Goal: Navigation & Orientation: Understand site structure

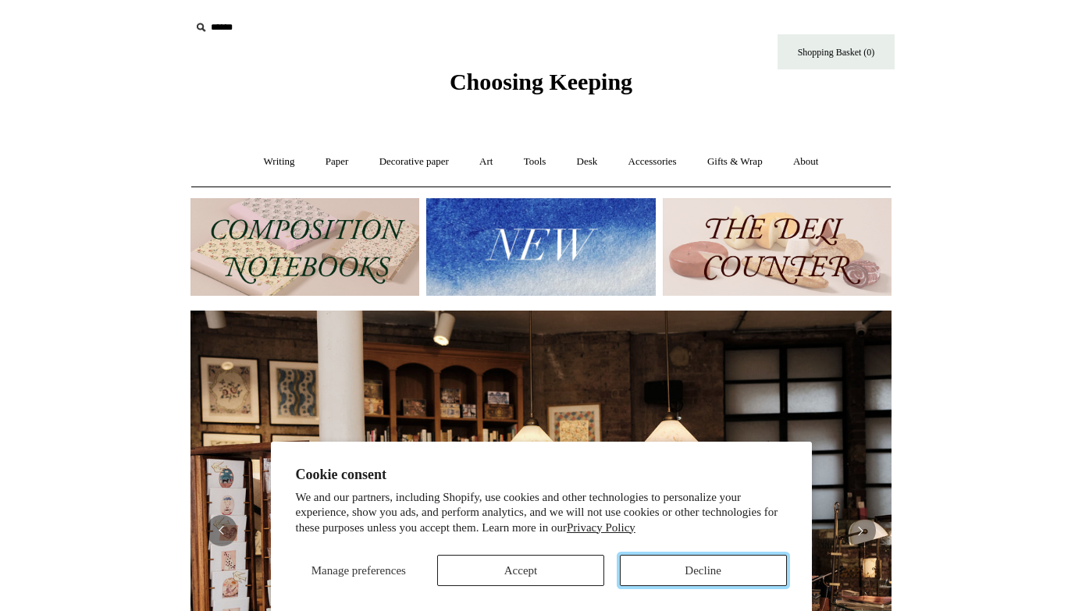
click at [663, 579] on button "Decline" at bounding box center [703, 570] width 167 height 31
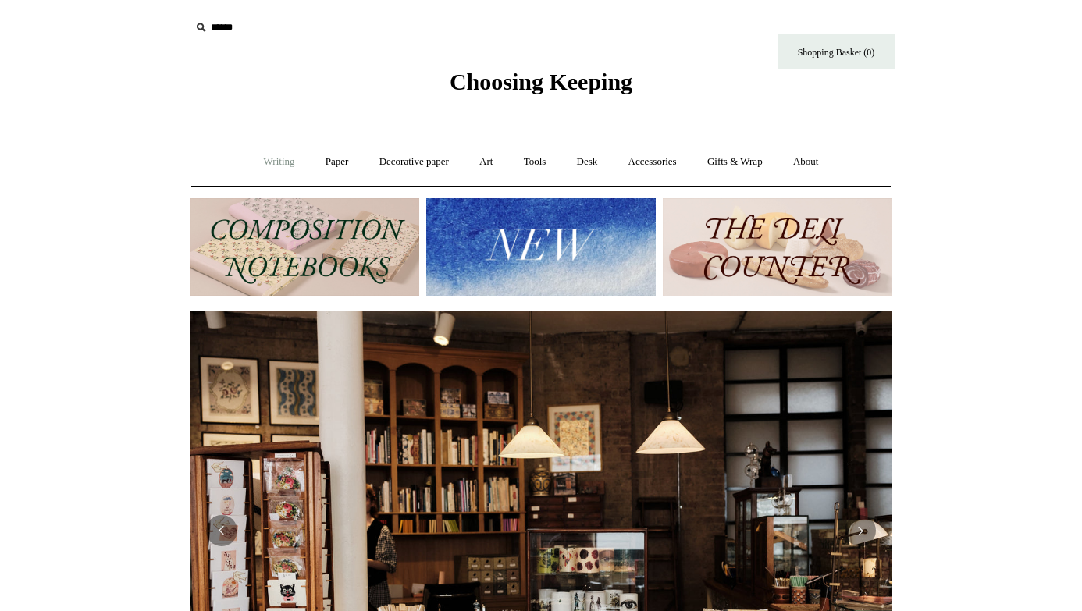
click at [276, 154] on link "Writing +" at bounding box center [279, 161] width 59 height 41
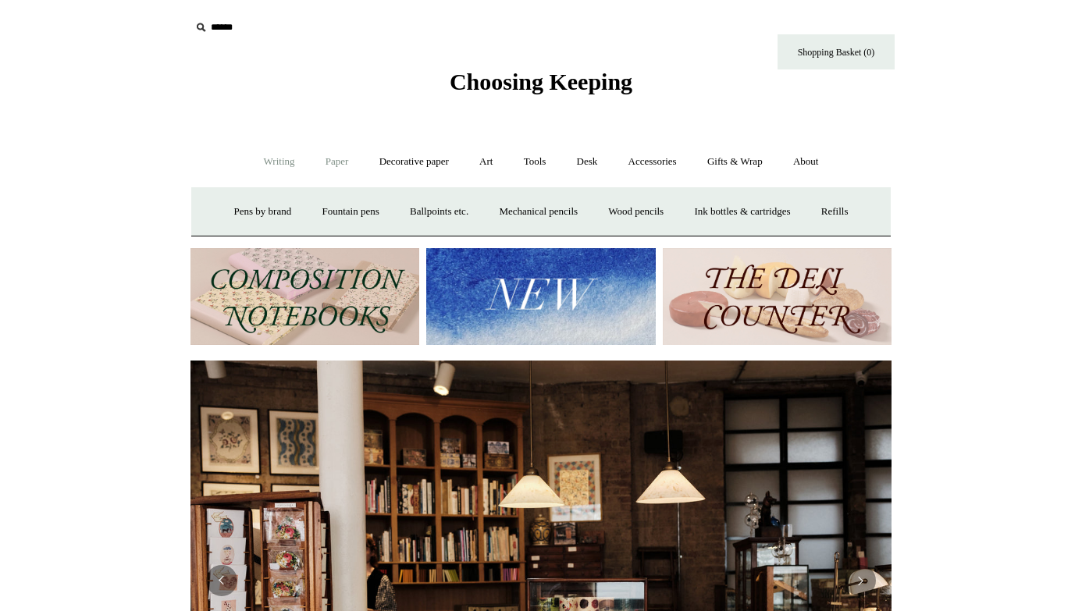
click at [323, 165] on link "Paper +" at bounding box center [337, 161] width 52 height 41
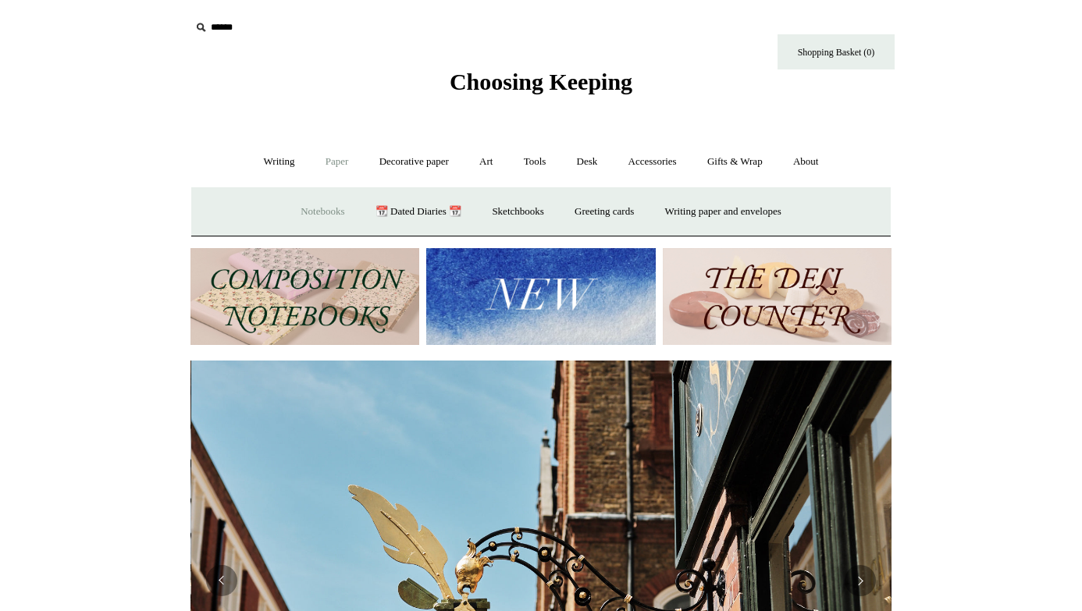
scroll to position [0, 701]
click at [315, 213] on link "Notebooks +" at bounding box center [322, 211] width 72 height 41
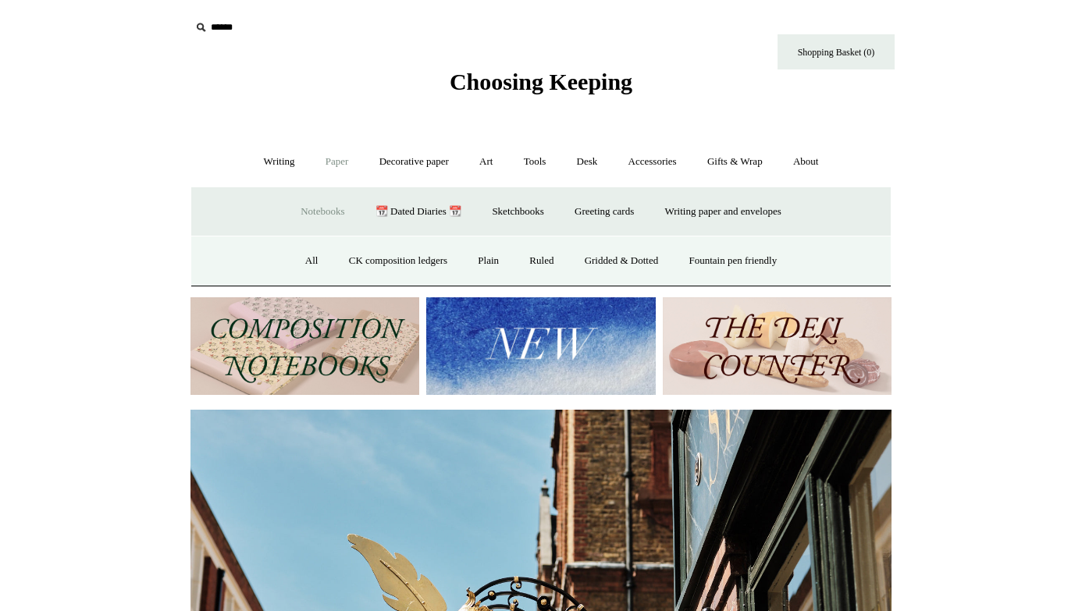
scroll to position [0, 0]
click at [299, 261] on link "All" at bounding box center [311, 260] width 41 height 41
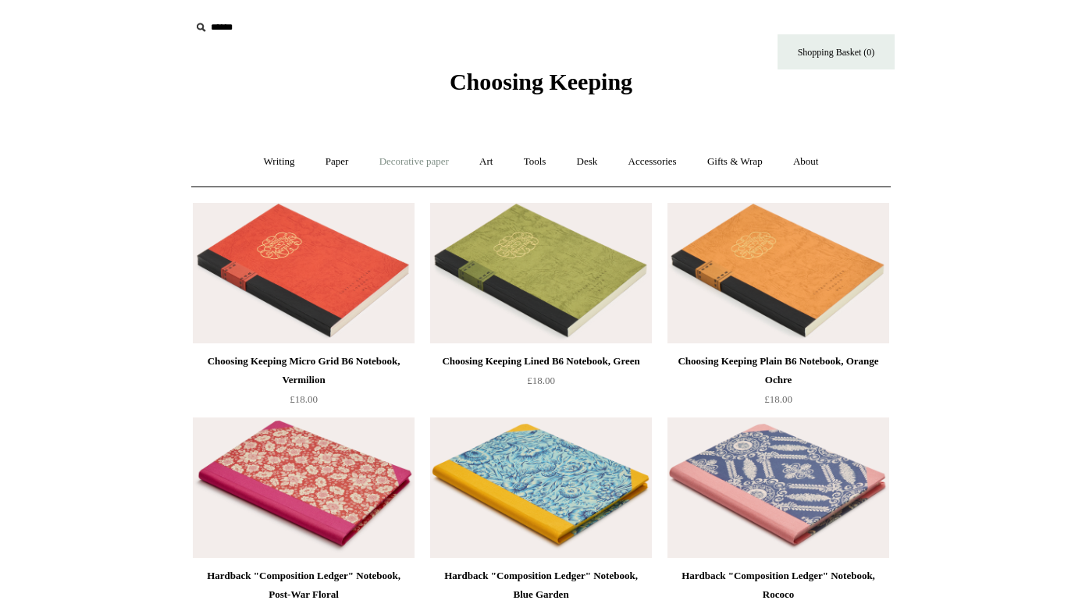
click at [414, 159] on link "Decorative paper +" at bounding box center [414, 161] width 98 height 41
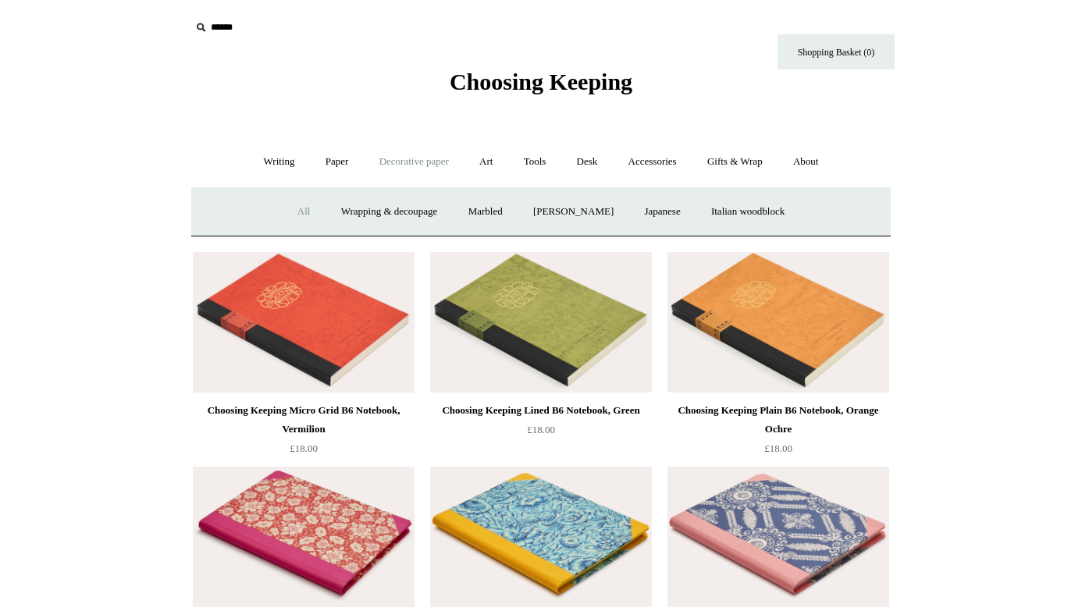
click at [300, 215] on link "All" at bounding box center [303, 211] width 41 height 41
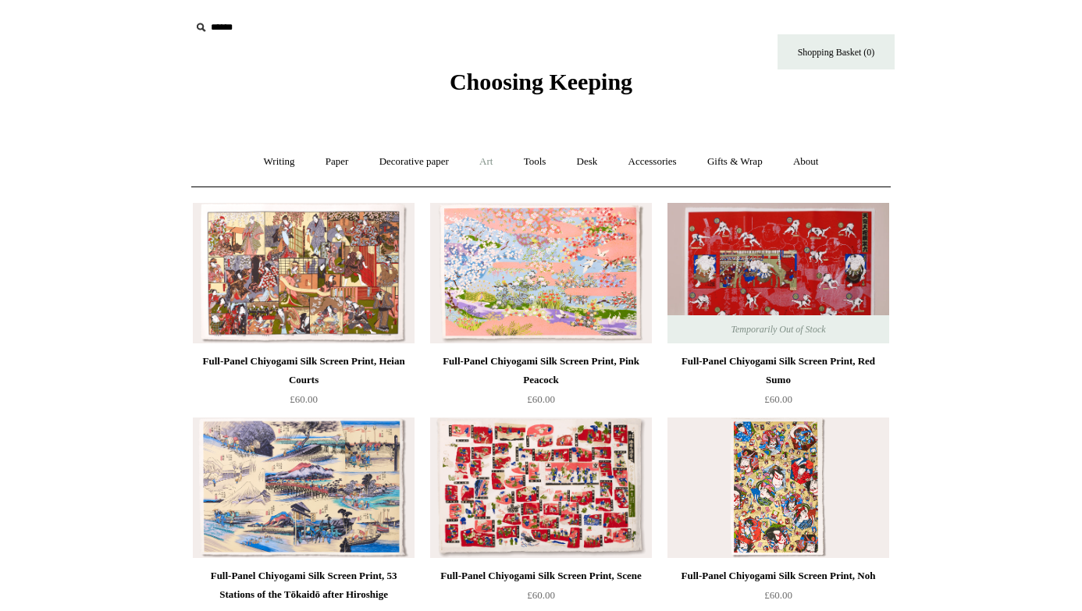
click at [486, 167] on link "Art +" at bounding box center [485, 161] width 41 height 41
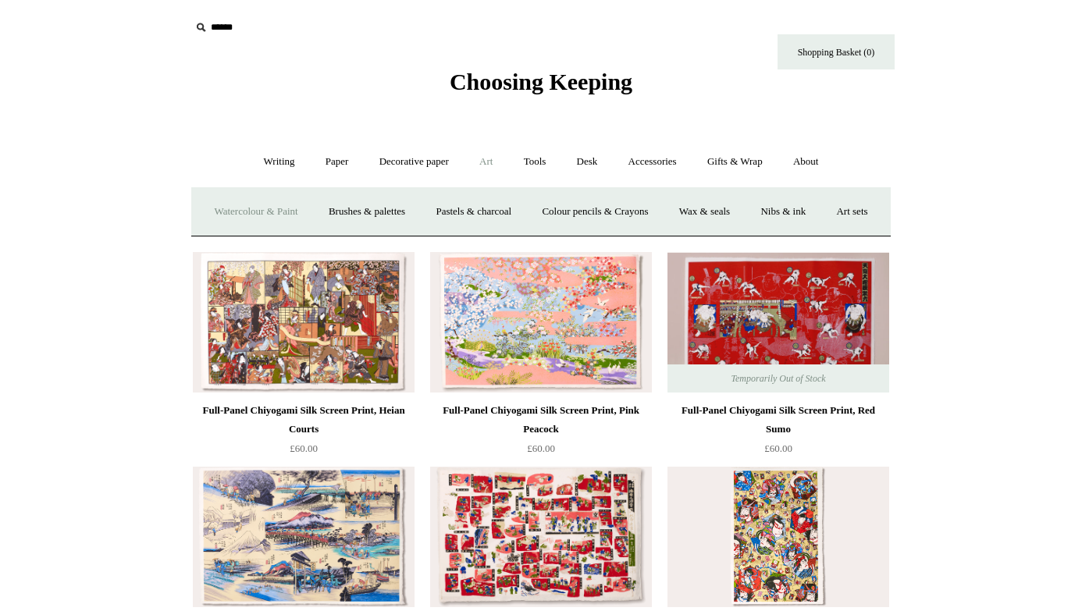
click at [276, 216] on link "Watercolour & Paint" at bounding box center [256, 211] width 112 height 41
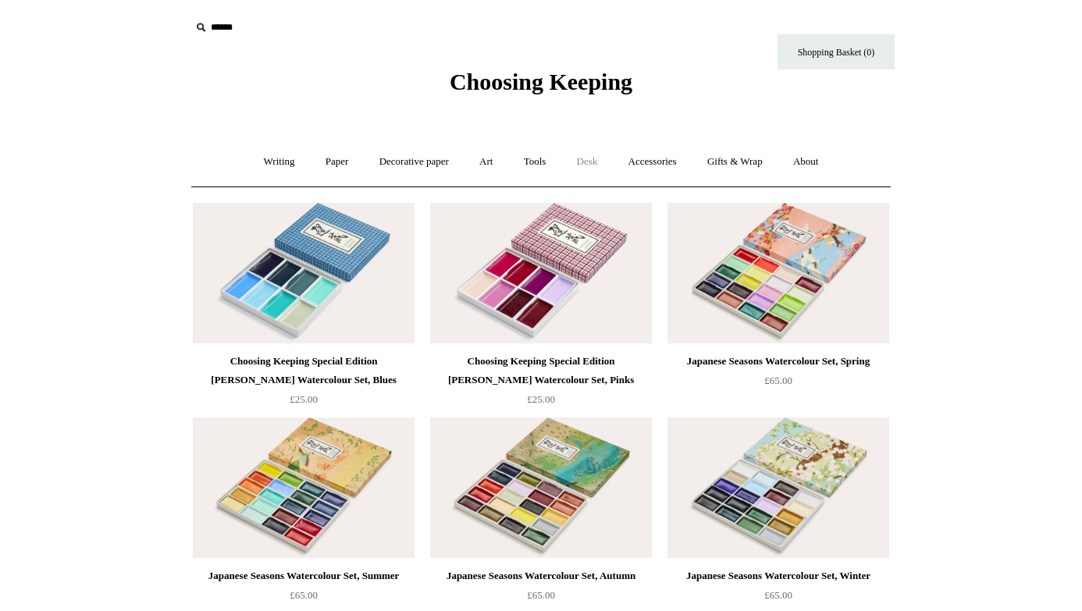
click at [588, 164] on link "Desk +" at bounding box center [587, 161] width 49 height 41
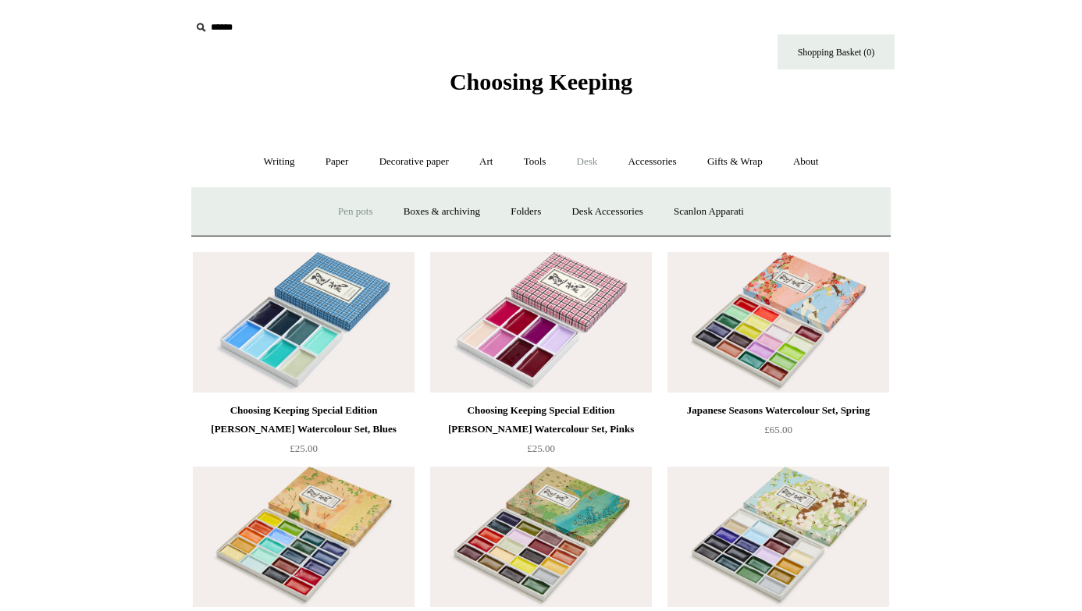
click at [344, 213] on link "Pen pots" at bounding box center [355, 211] width 62 height 41
